Goal: Task Accomplishment & Management: Complete application form

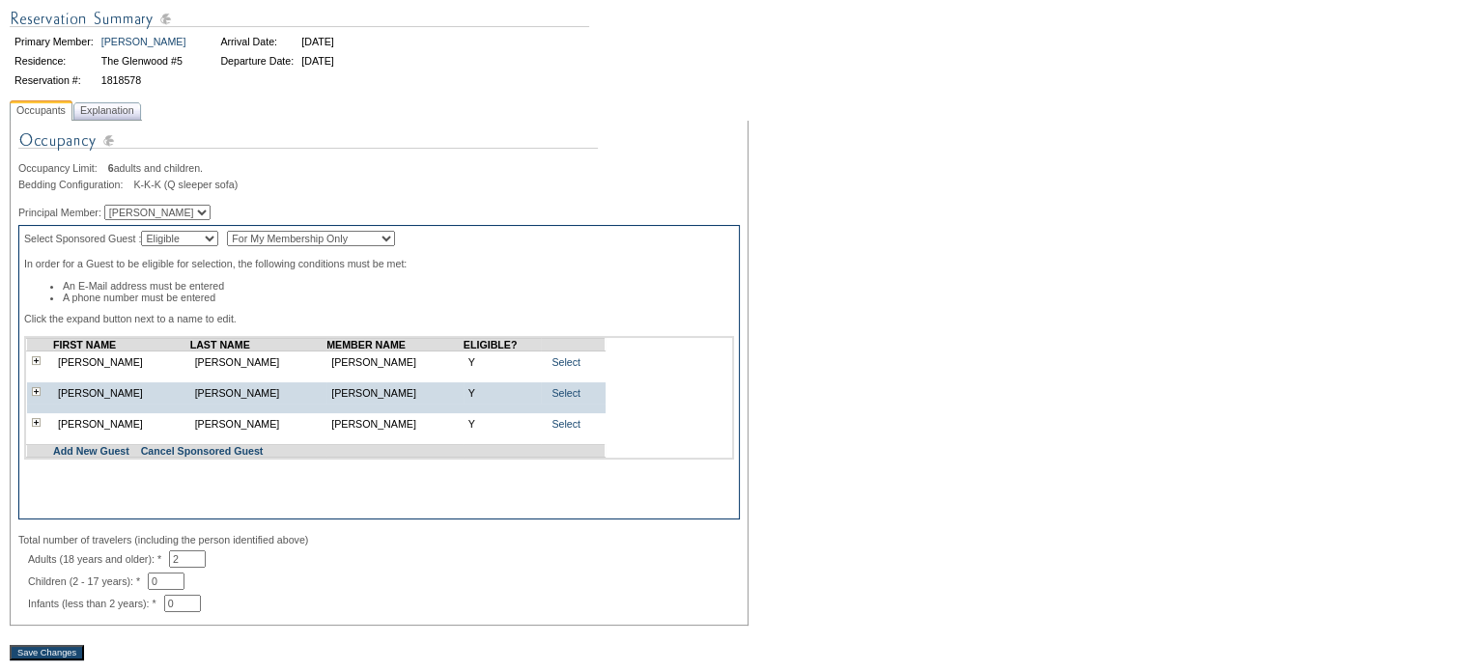
scroll to position [193, 0]
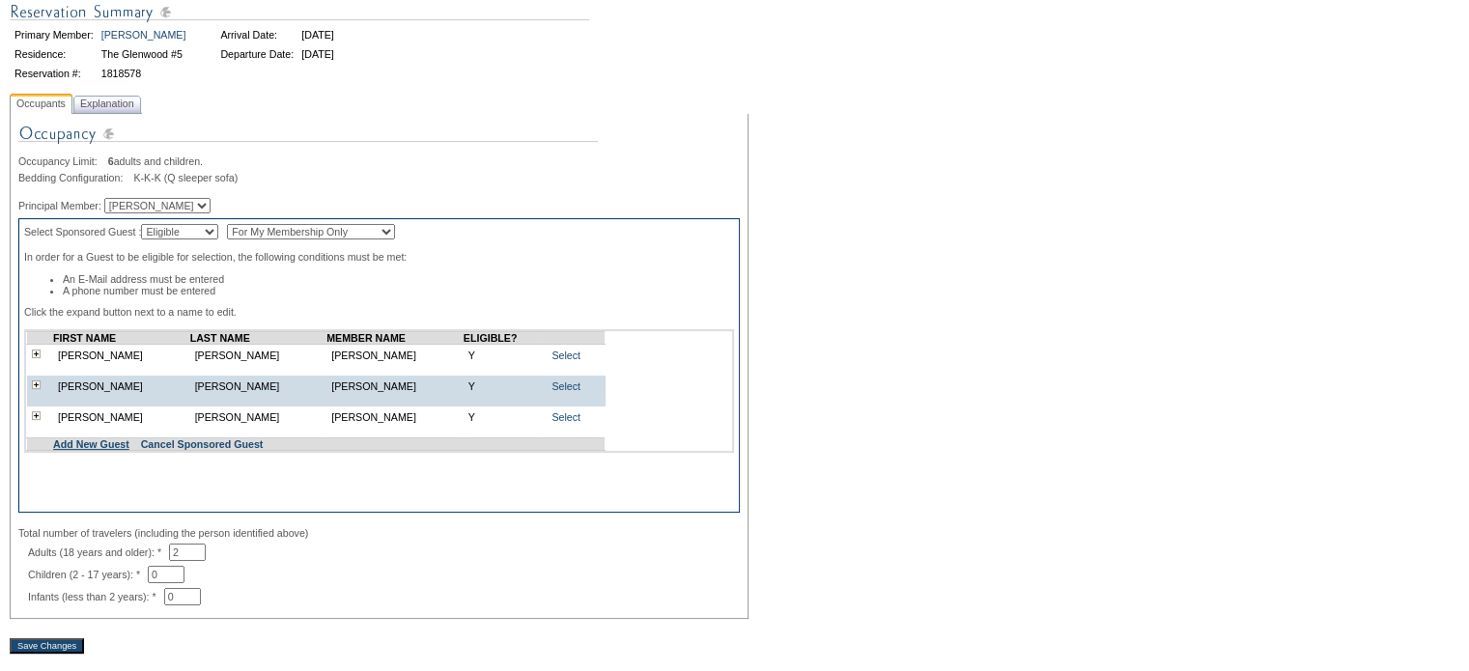
click at [102, 450] on link "Add New Guest" at bounding box center [91, 444] width 76 height 12
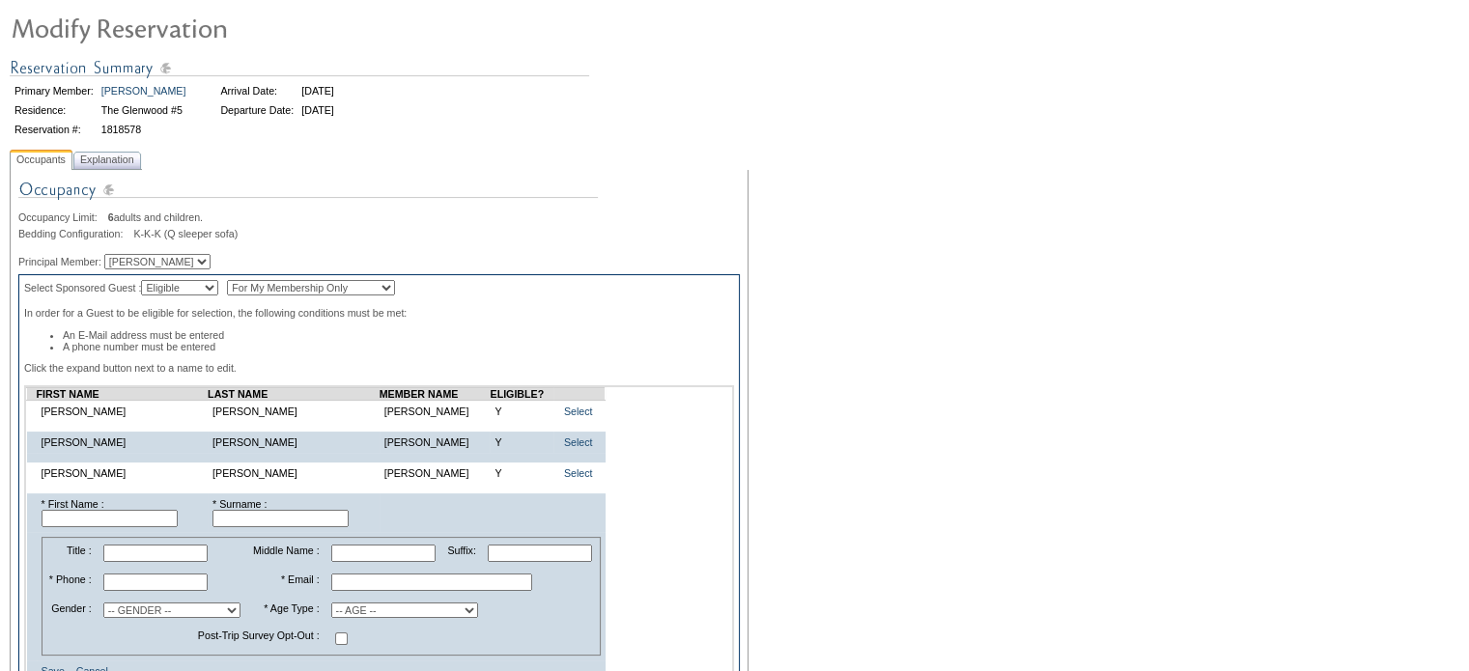
scroll to position [193, 0]
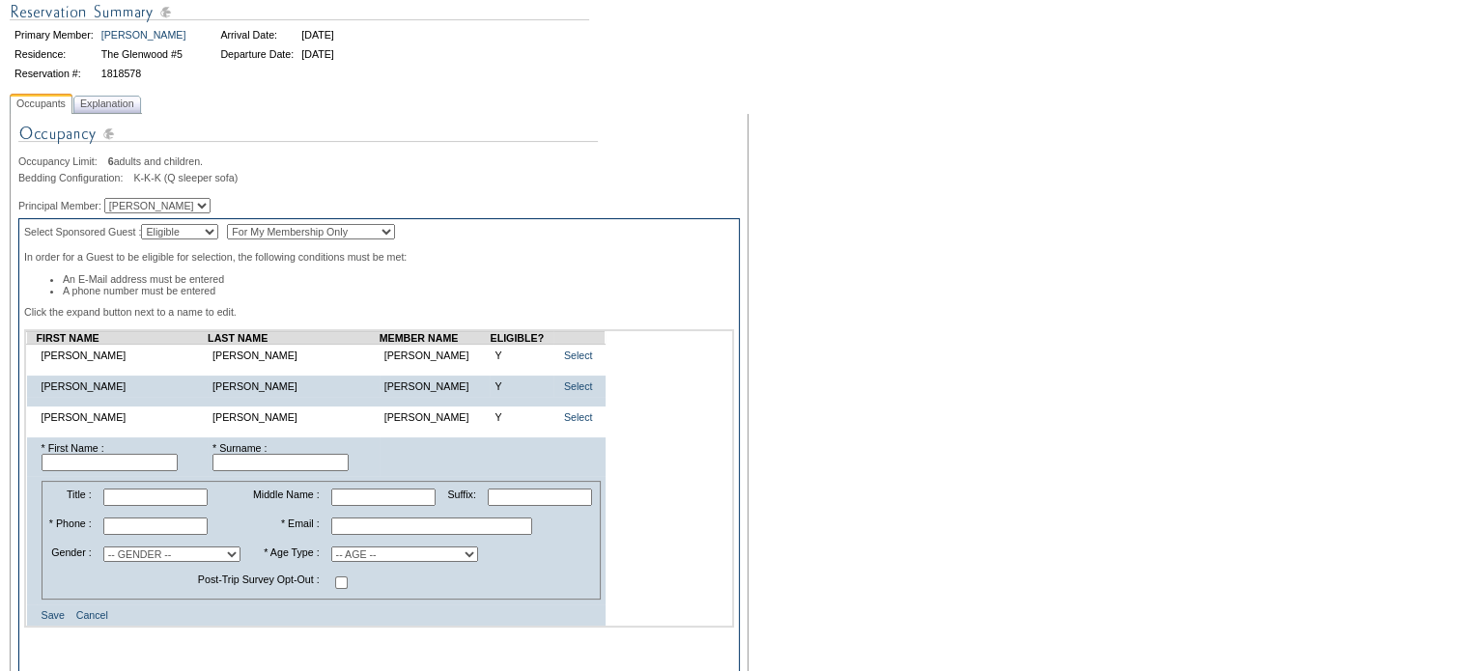
click at [68, 471] on input "text" at bounding box center [110, 462] width 136 height 17
type input "Charlie"
click at [236, 470] on input "text" at bounding box center [280, 462] width 136 height 17
type input "Van Wagoner"
paste input "midmtn@centurylink.net"
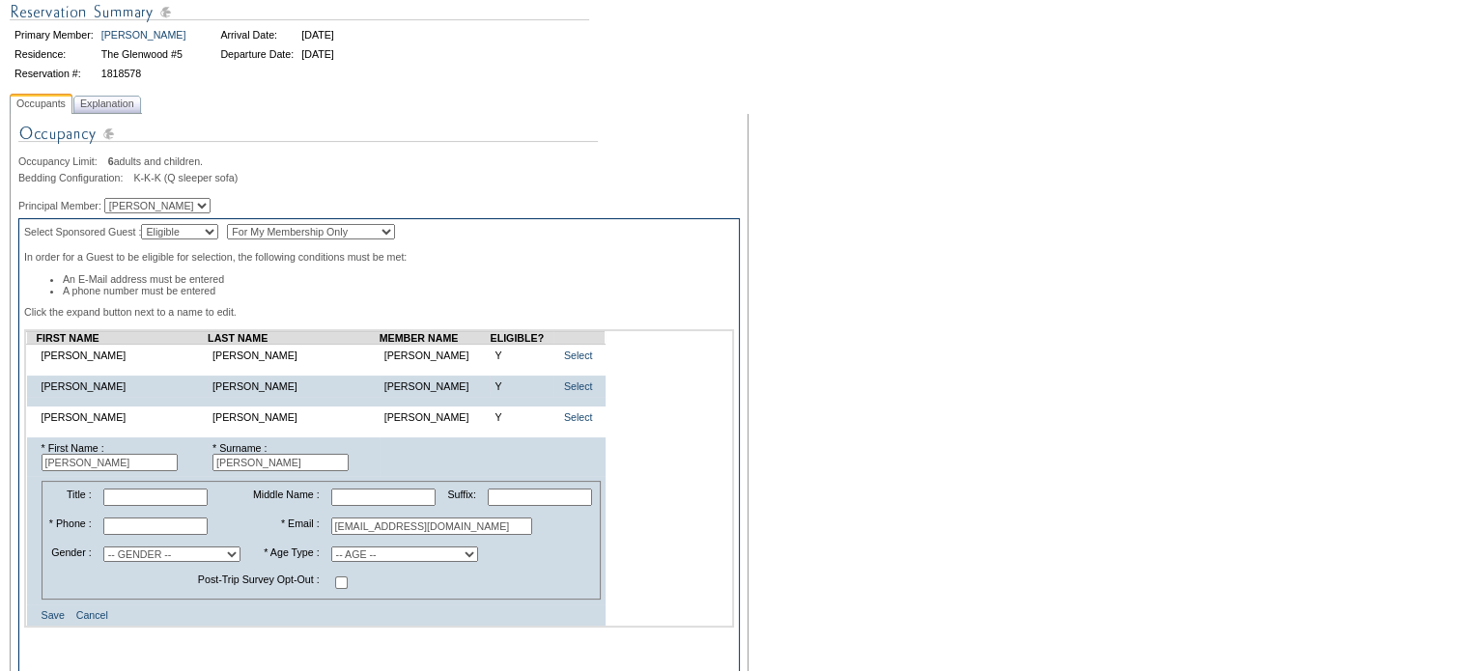
type input "midmtn@centurylink.net"
click at [138, 528] on input "text" at bounding box center [155, 526] width 104 height 17
type input "801-550-2012"
click at [193, 562] on select "-- GENDER -- Male Female" at bounding box center [171, 554] width 137 height 15
select select "M"
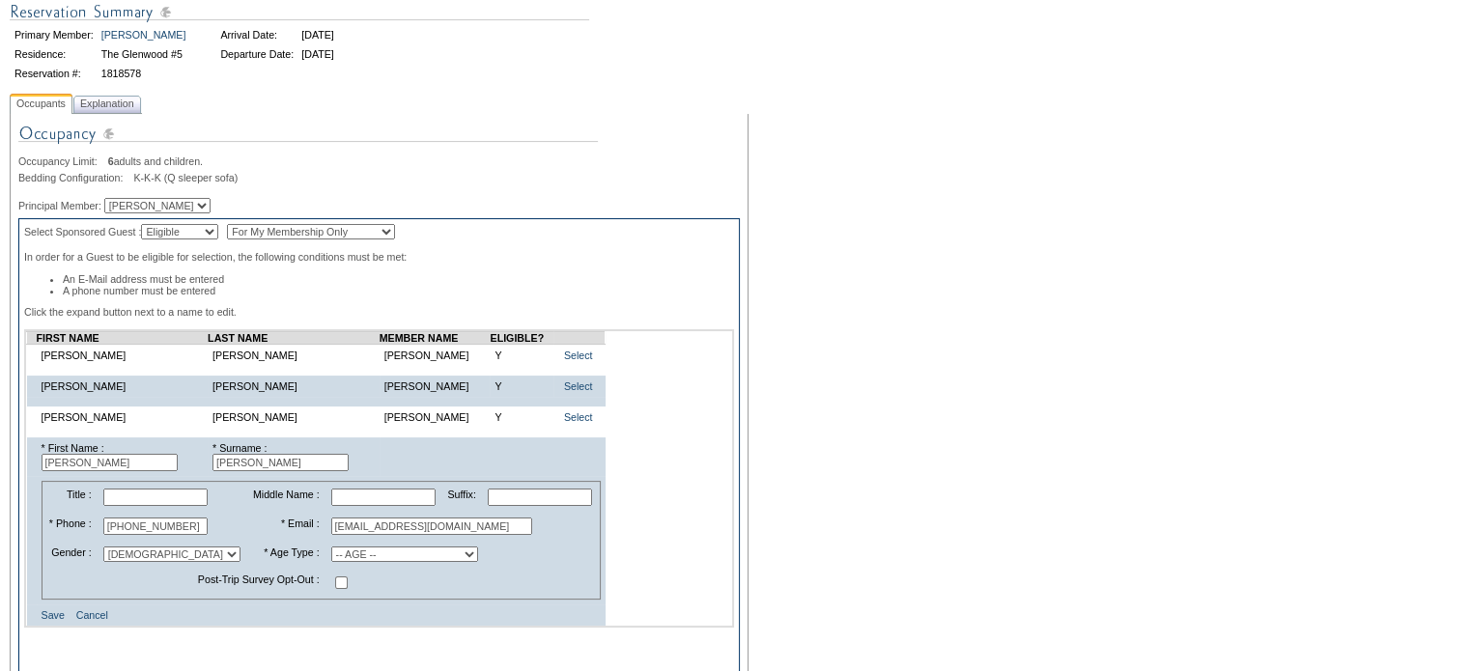
click at [110, 555] on select "-- GENDER -- Male Female" at bounding box center [171, 554] width 137 height 15
click at [475, 562] on select "-- AGE -- Adult (23 years and older) Young Adult (18 - 22 years) Child (2 - 17 …" at bounding box center [404, 554] width 147 height 15
select select "A"
click at [331, 555] on select "-- AGE -- Adult (23 years and older) Young Adult (18 - 22 years) Child (2 - 17 …" at bounding box center [404, 554] width 147 height 15
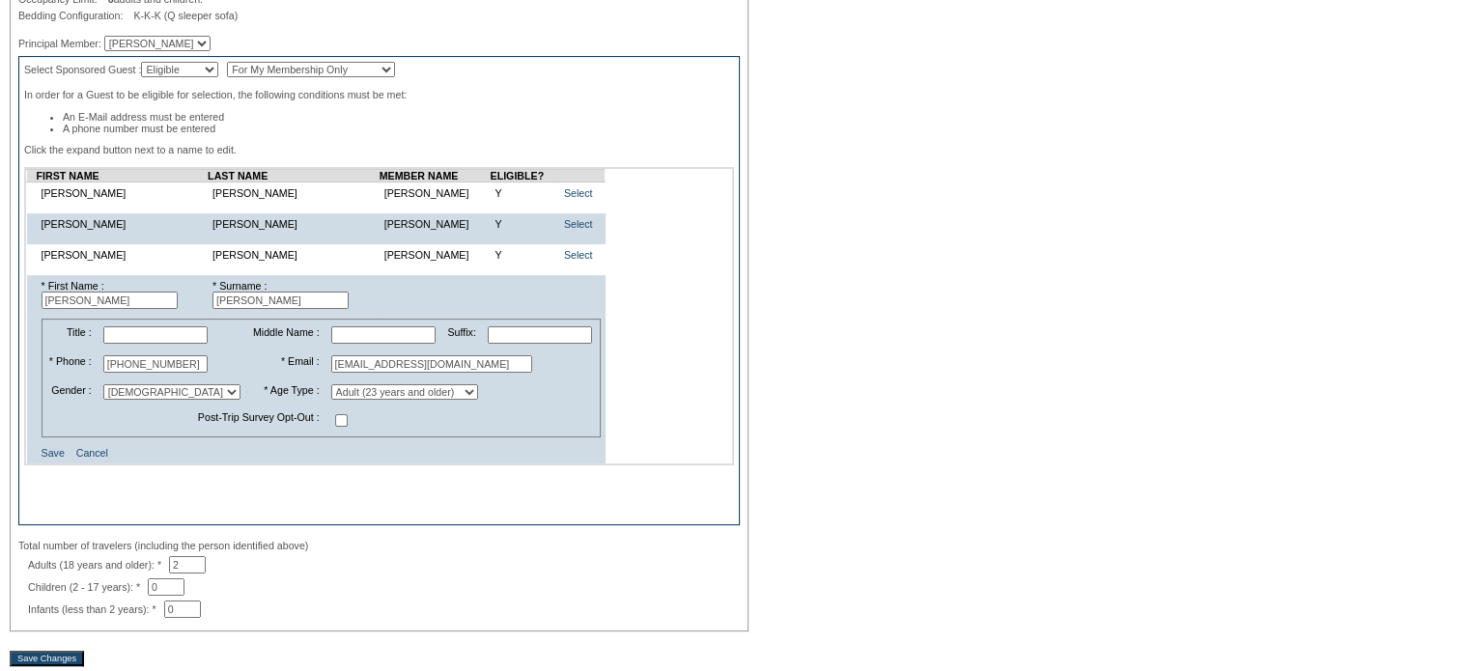
scroll to position [386, 0]
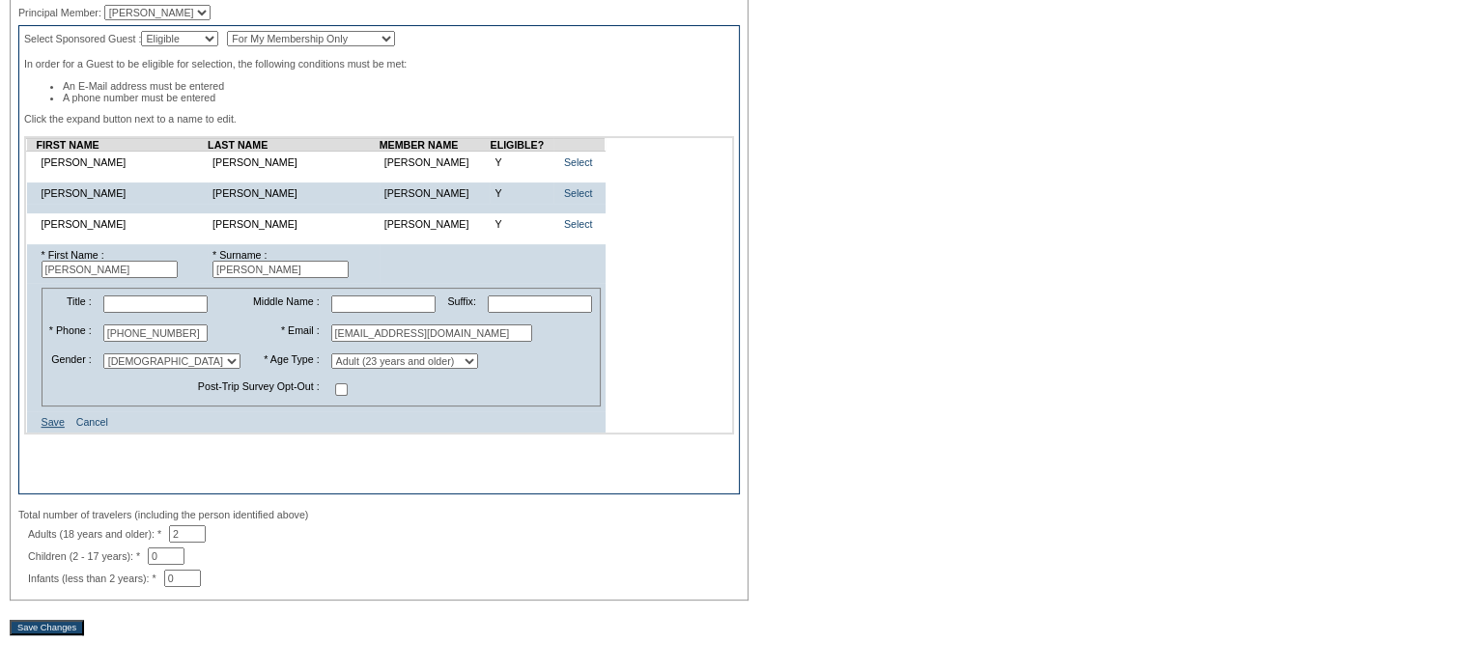
click at [52, 428] on link "Save" at bounding box center [53, 422] width 23 height 12
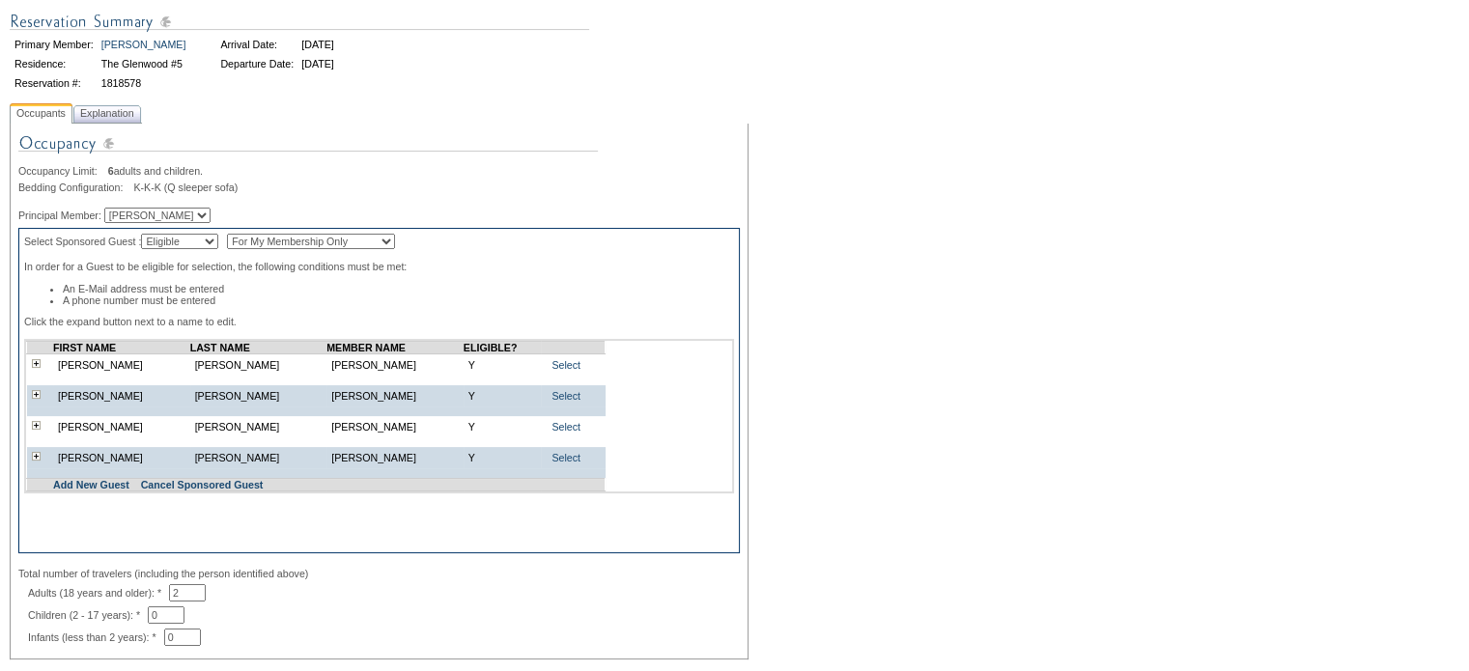
scroll to position [193, 0]
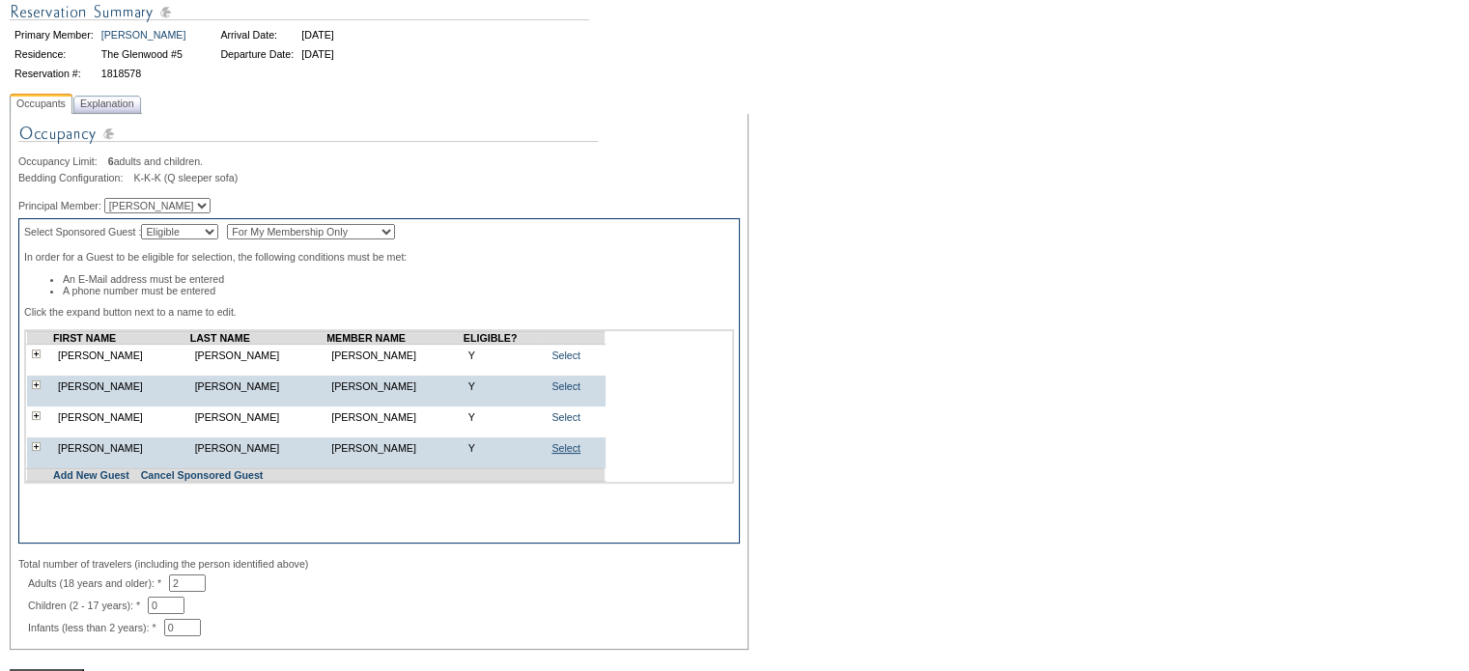
click at [551, 454] on link "Select" at bounding box center [565, 448] width 29 height 12
